Goal: Information Seeking & Learning: Learn about a topic

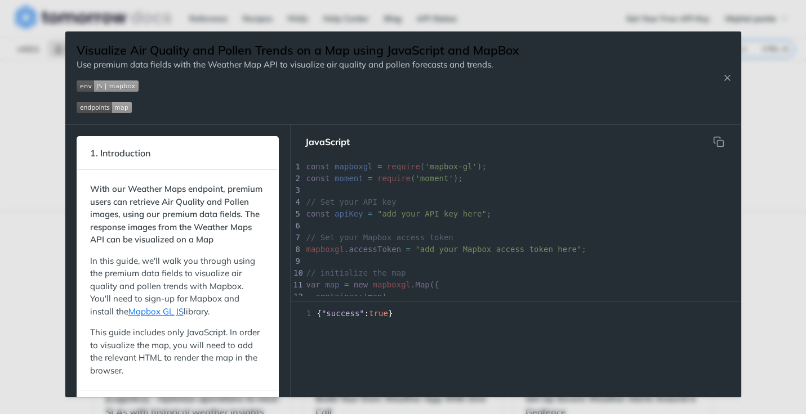
click at [120, 104] on img "Expand image" at bounding box center [104, 107] width 55 height 11
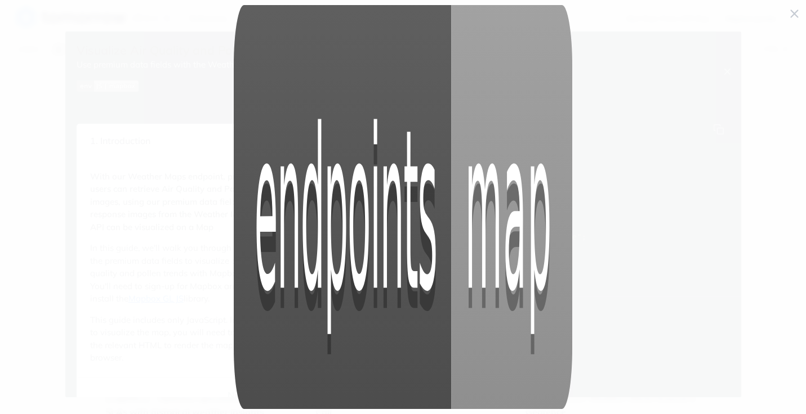
click at [142, 104] on span "Collapse image" at bounding box center [403, 207] width 806 height 414
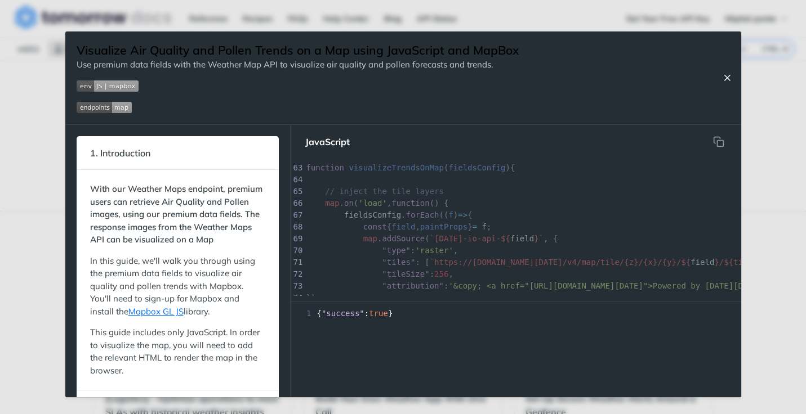
click at [731, 78] on icon "Close Recipe" at bounding box center [727, 78] width 10 height 10
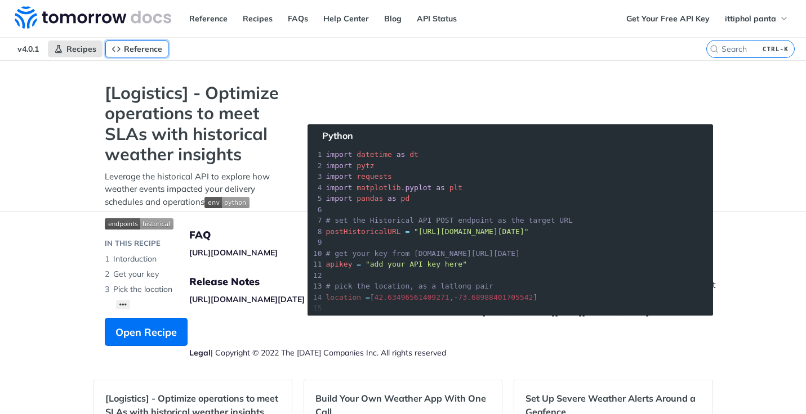
click at [134, 46] on span "Reference" at bounding box center [143, 49] width 38 height 10
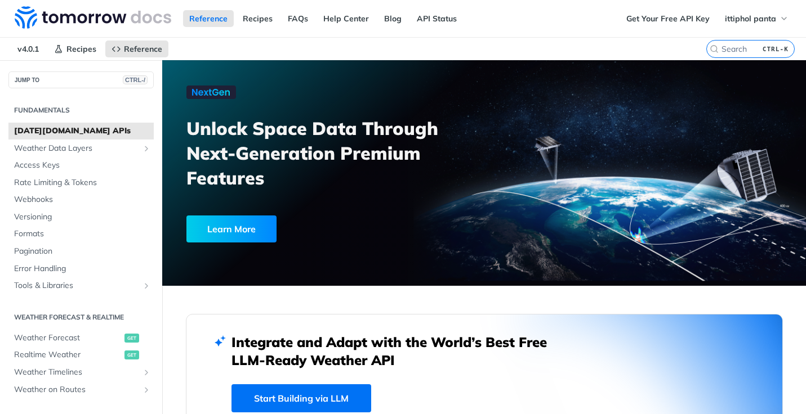
click at [263, 222] on div "Learn More" at bounding box center [231, 229] width 90 height 27
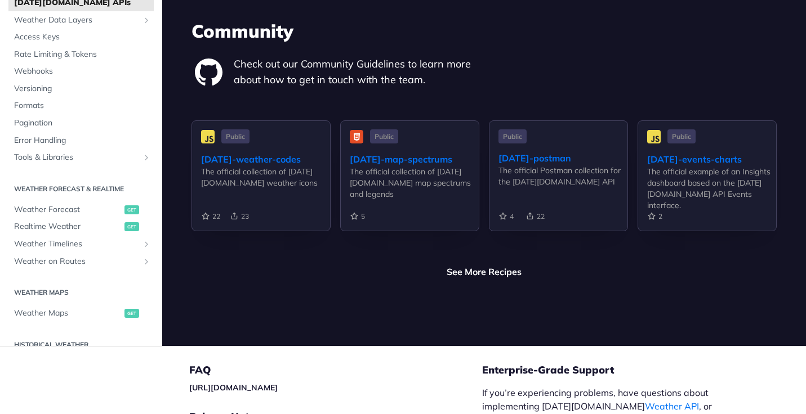
scroll to position [2702, 0]
